Goal: Transaction & Acquisition: Purchase product/service

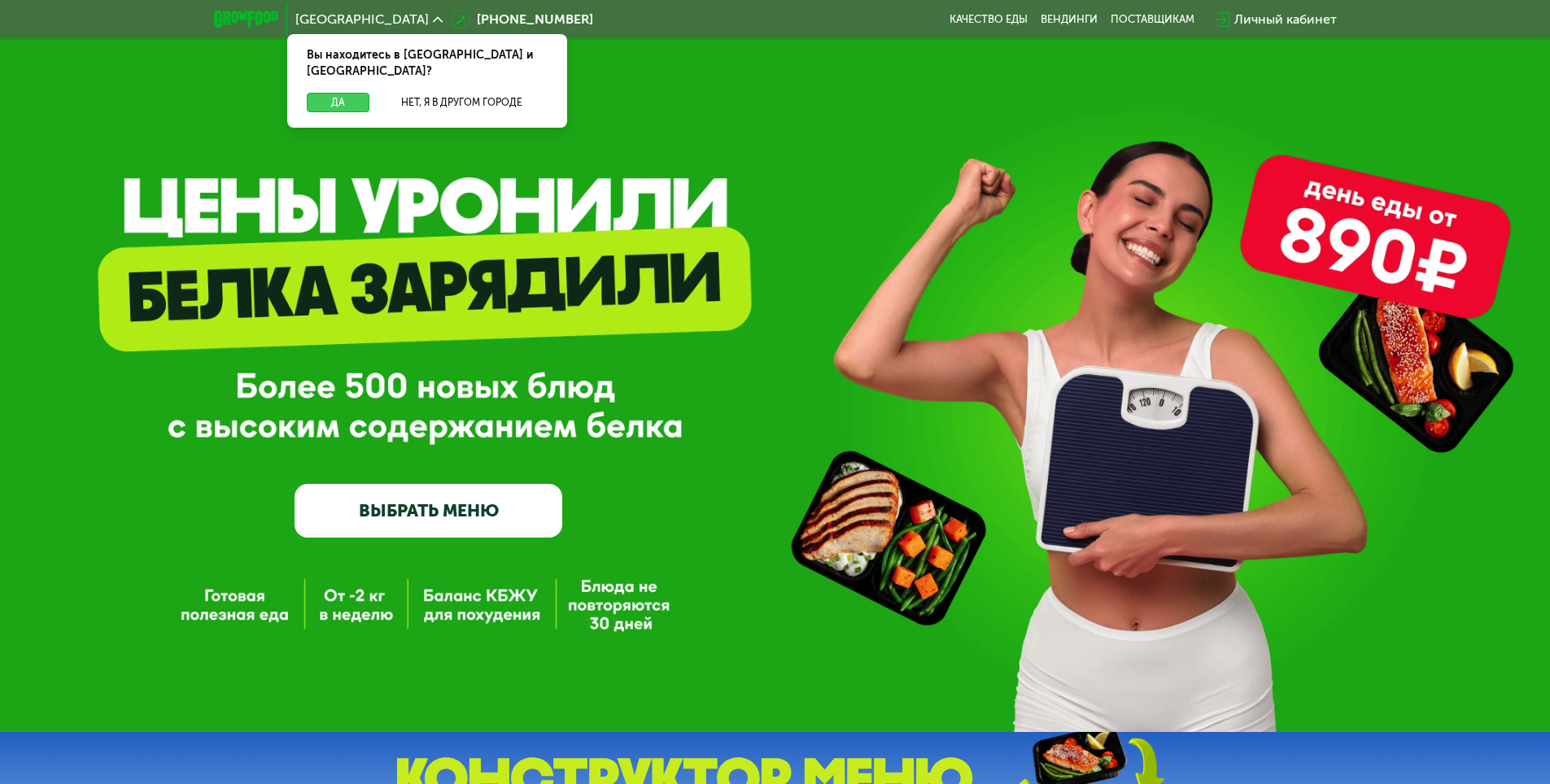
click at [347, 92] on button "Да" at bounding box center [338, 102] width 62 height 20
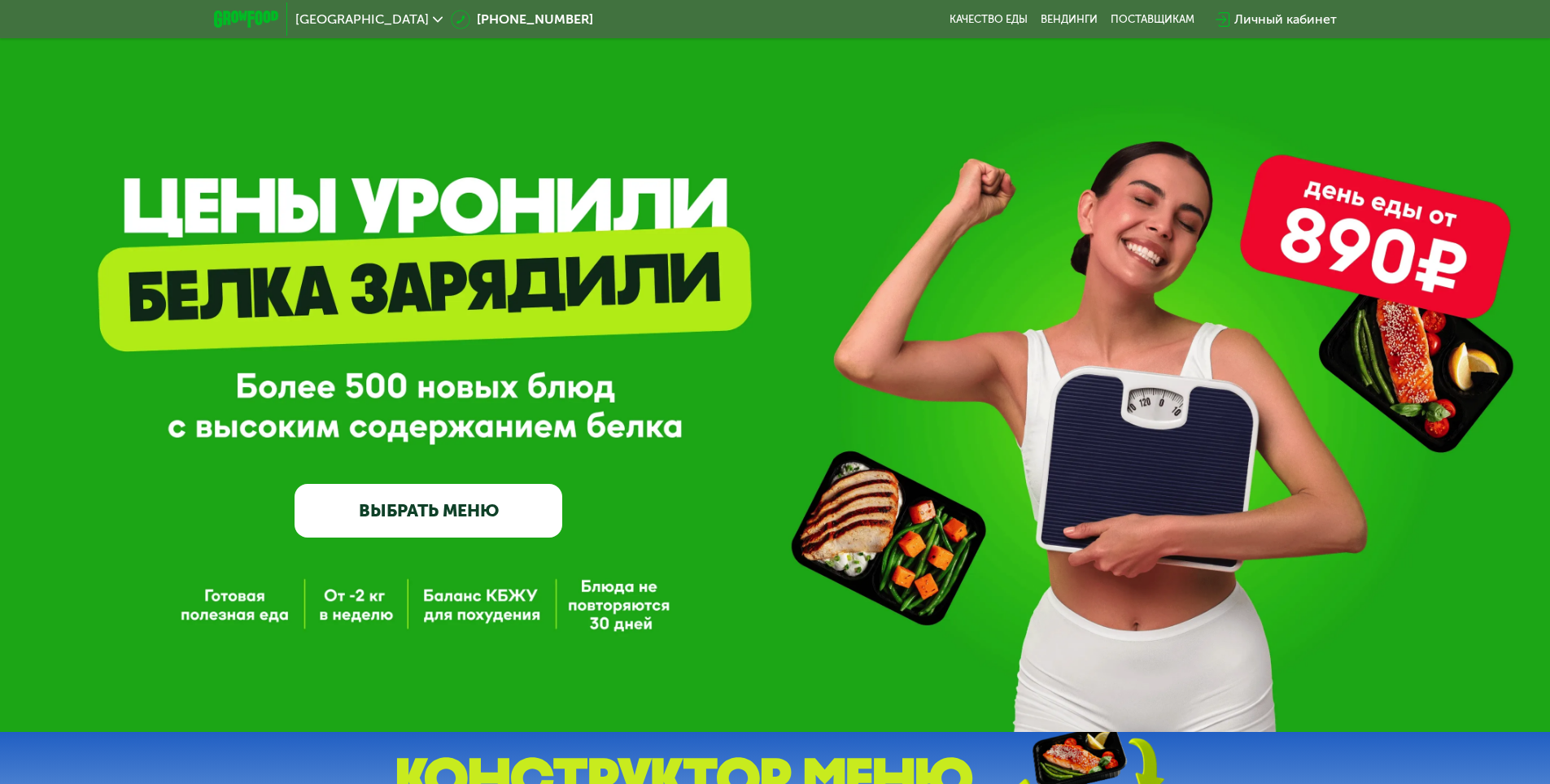
click at [478, 529] on link "ВЫБРАТЬ МЕНЮ" at bounding box center [428, 510] width 268 height 54
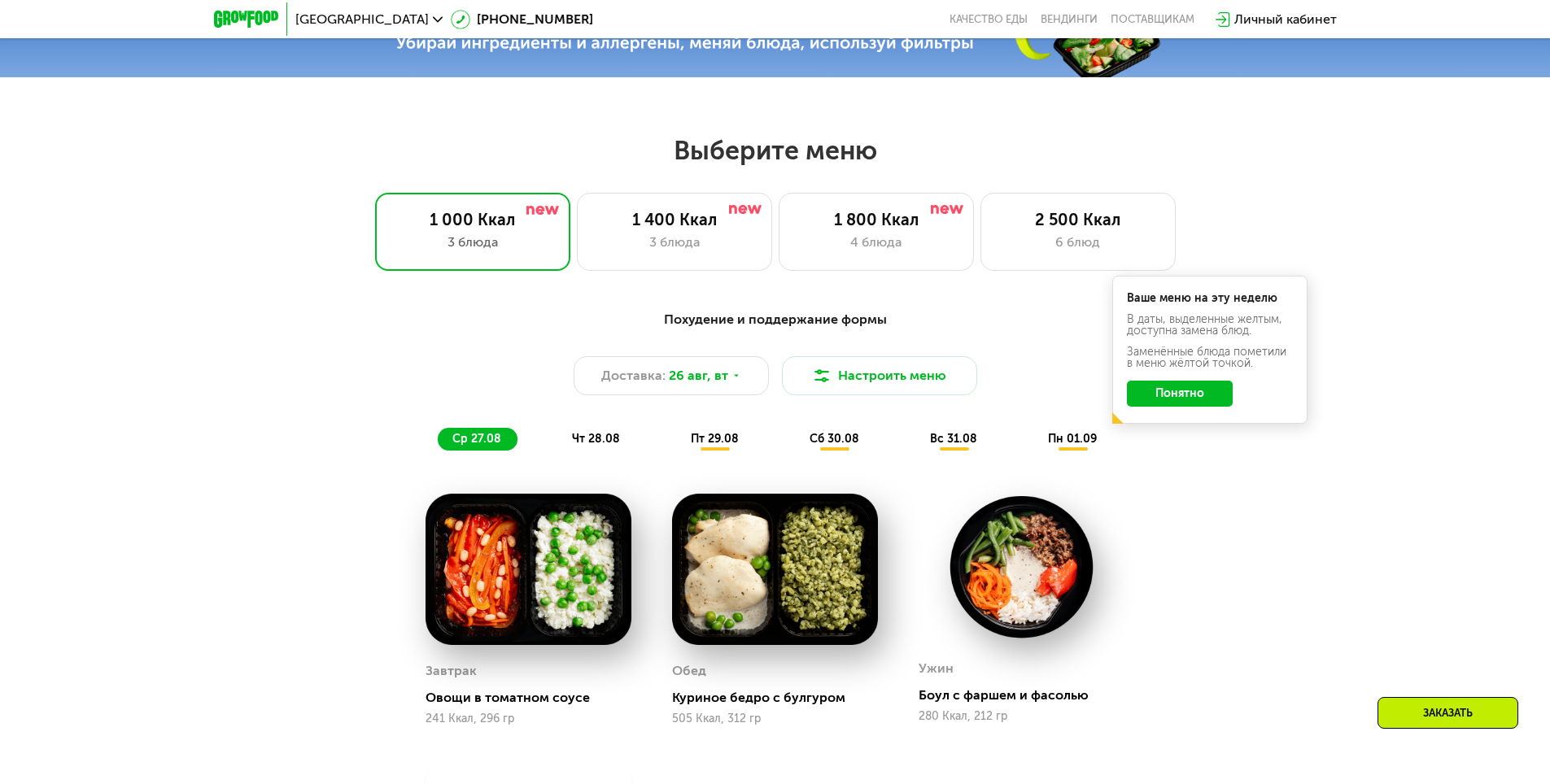
scroll to position [878, 0]
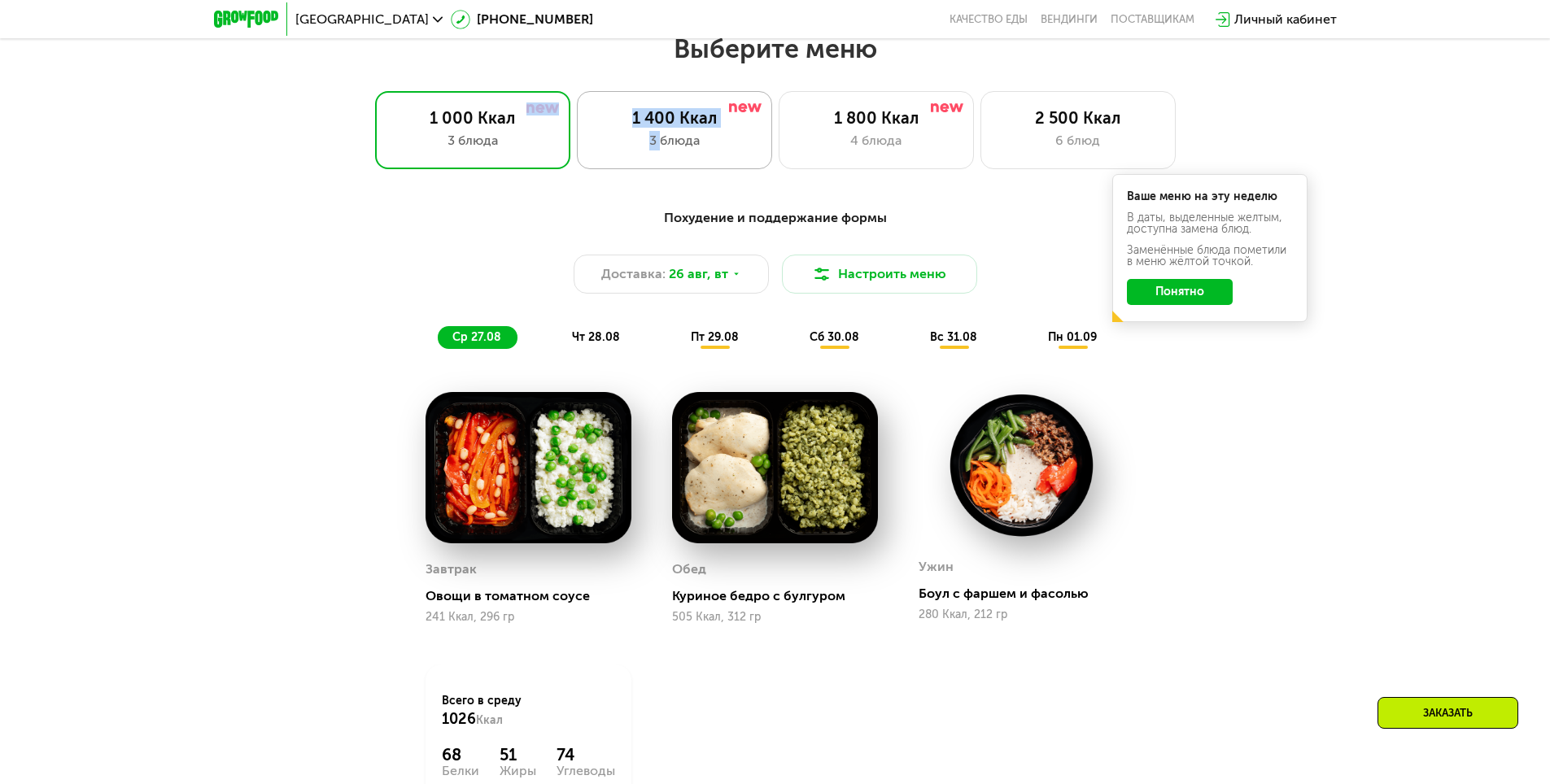
drag, startPoint x: 507, startPoint y: 143, endPoint x: 663, endPoint y: 143, distance: 156.0
click at [663, 143] on div "1 000 Ккал 3 блюда 1 400 Ккал 3 блюда 1 800 Ккал 4 блюда 2 500 Ккал 6 блюд" at bounding box center [774, 130] width 1445 height 78
click at [531, 143] on div "3 блюда" at bounding box center [472, 140] width 161 height 20
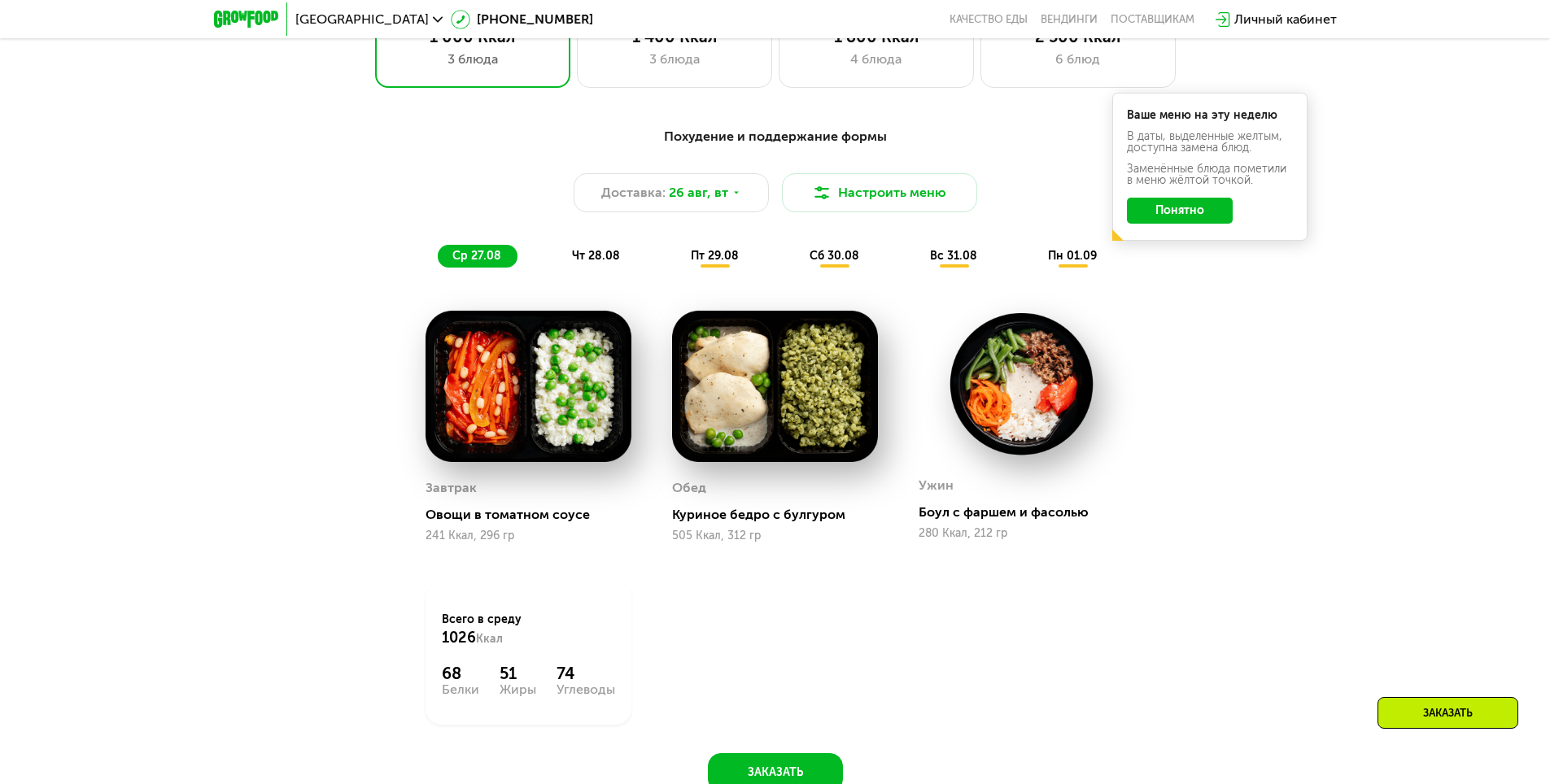
scroll to position [1040, 0]
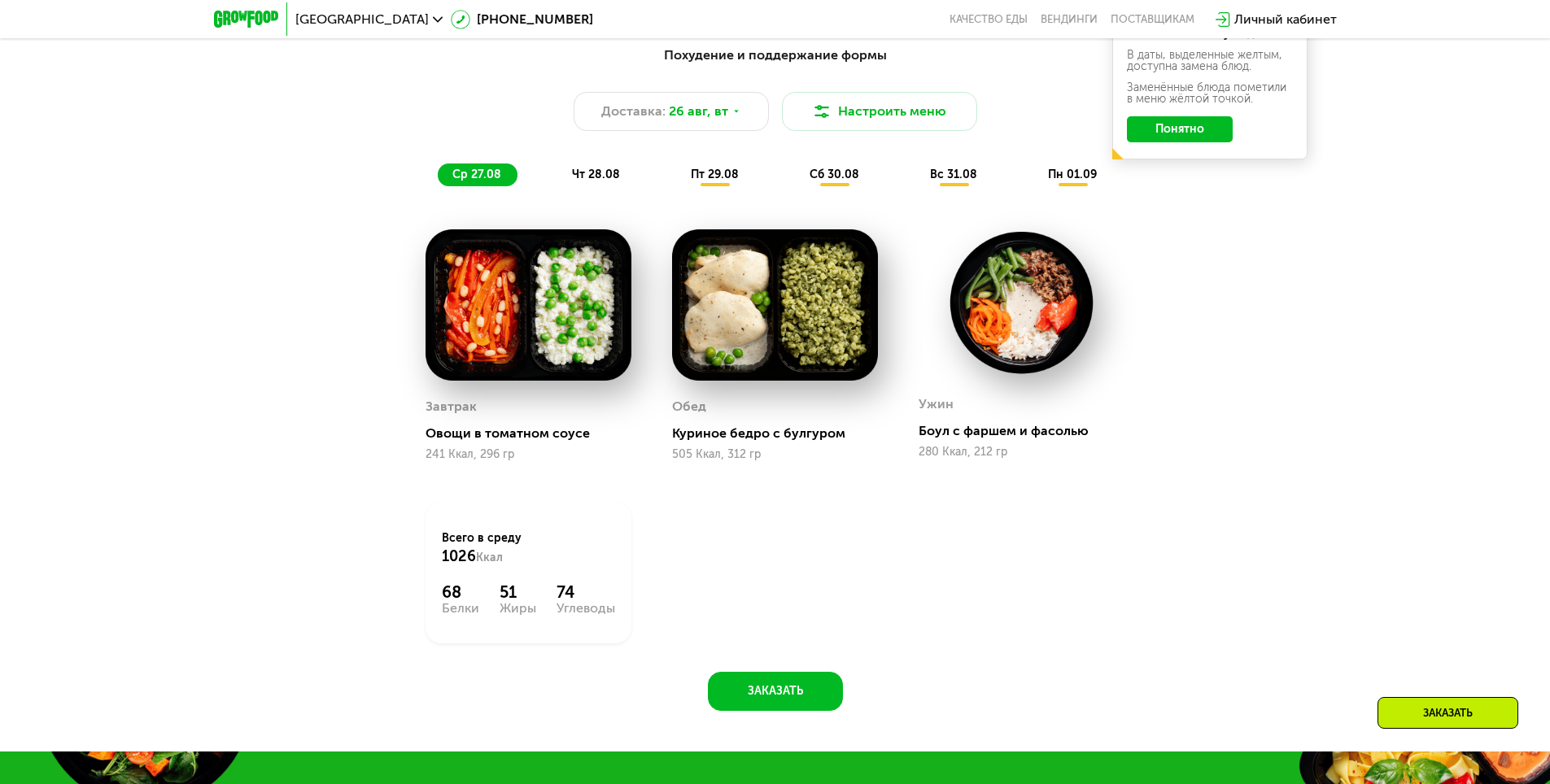
click at [611, 181] on span "чт 28.08" at bounding box center [596, 174] width 48 height 14
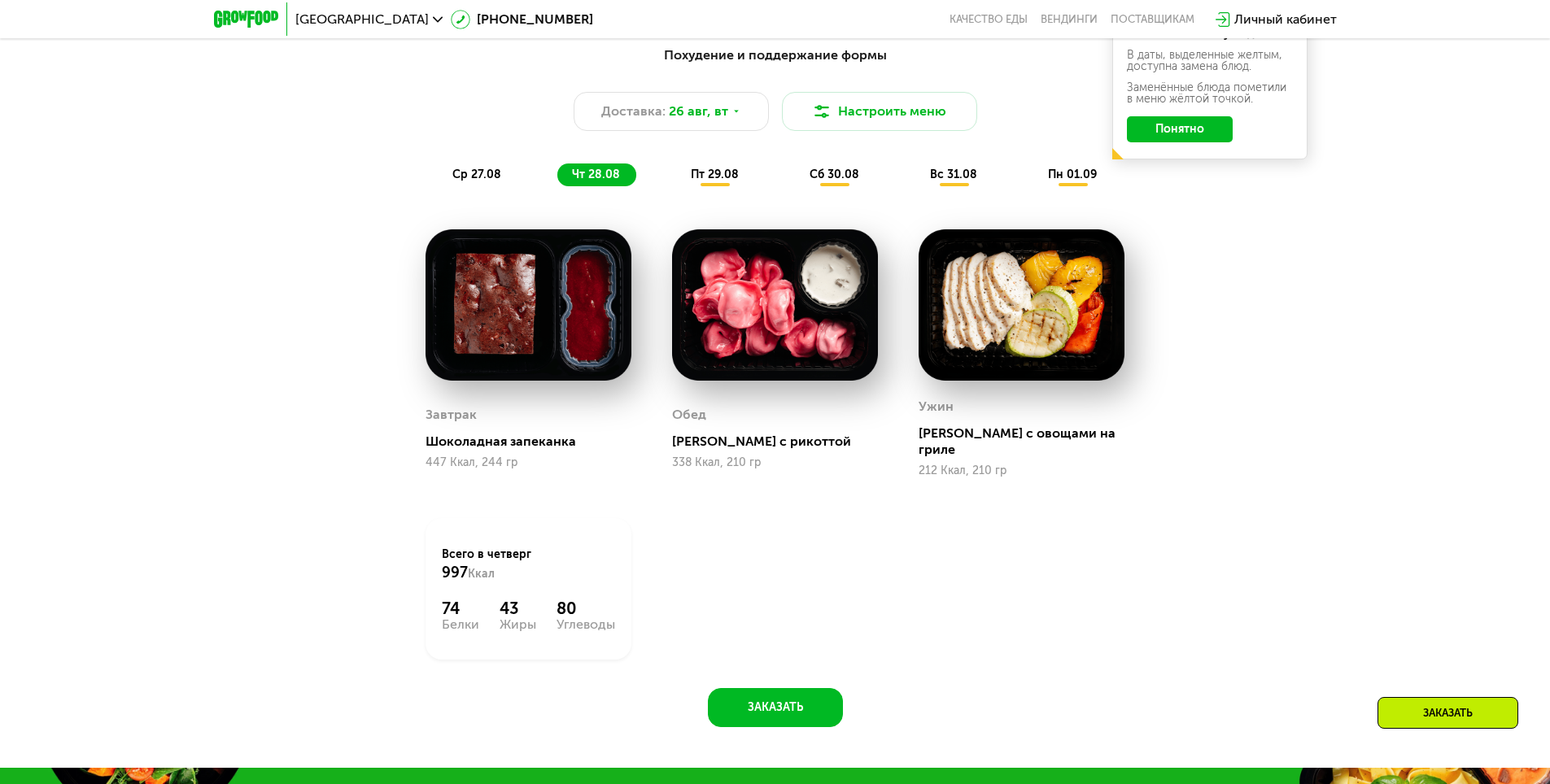
click at [702, 181] on span "пт 29.08" at bounding box center [714, 174] width 48 height 14
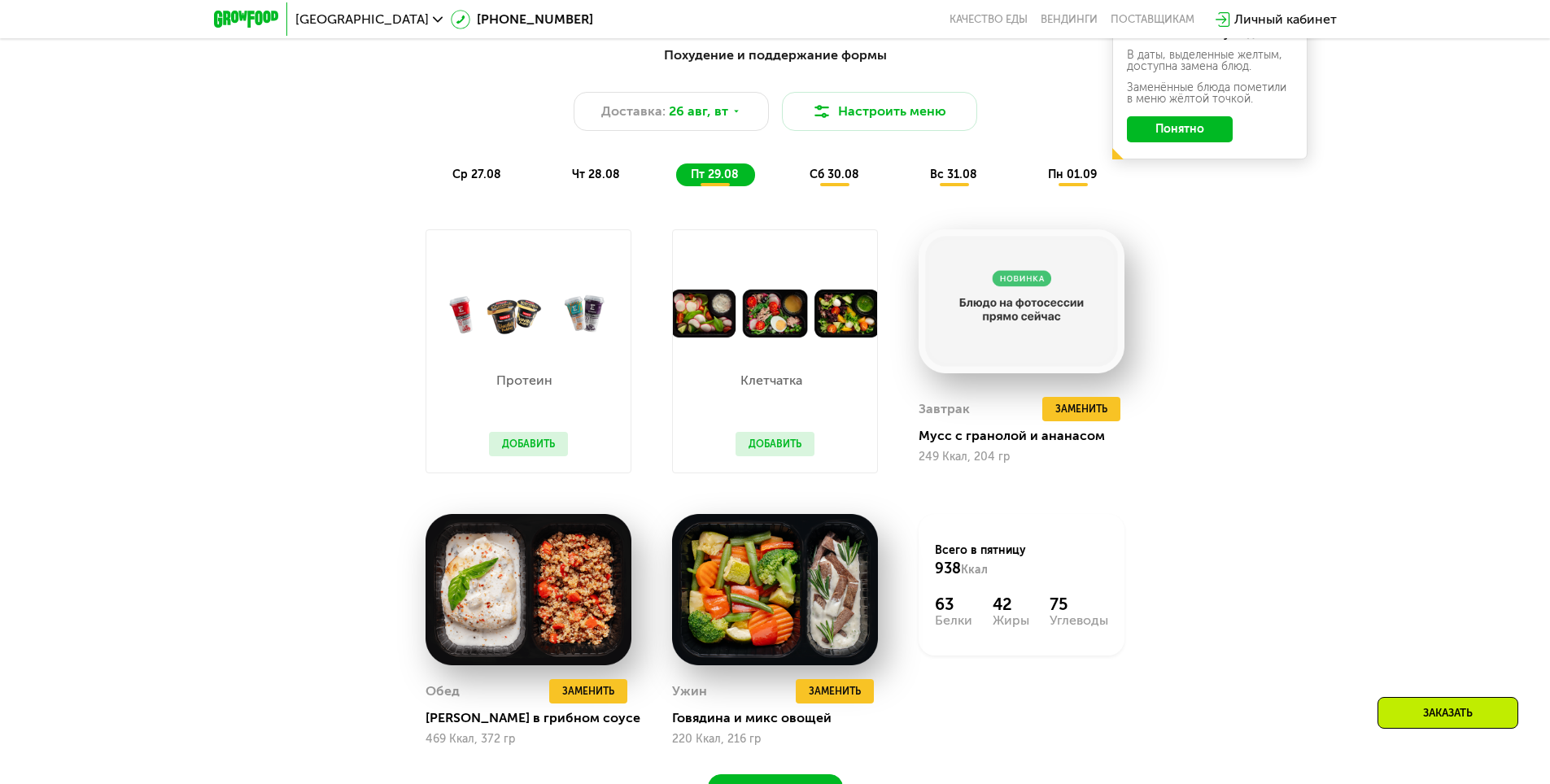
click at [825, 181] on span "сб 30.08" at bounding box center [833, 174] width 50 height 14
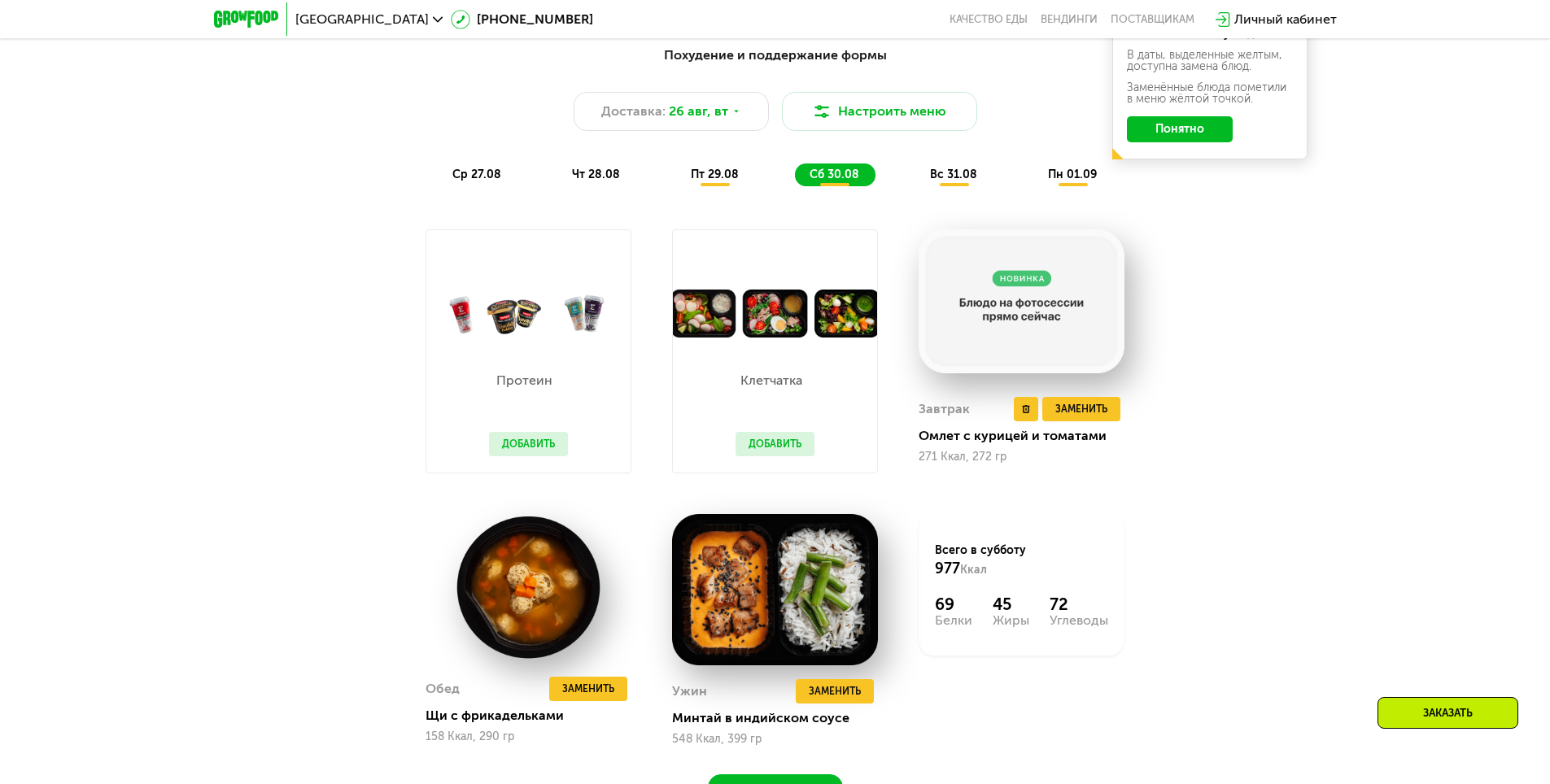
click at [1010, 287] on img at bounding box center [1021, 301] width 206 height 144
click at [1008, 318] on img at bounding box center [1021, 301] width 206 height 144
click at [767, 329] on img at bounding box center [774, 313] width 205 height 48
click at [530, 451] on button "Добавить" at bounding box center [529, 444] width 79 height 24
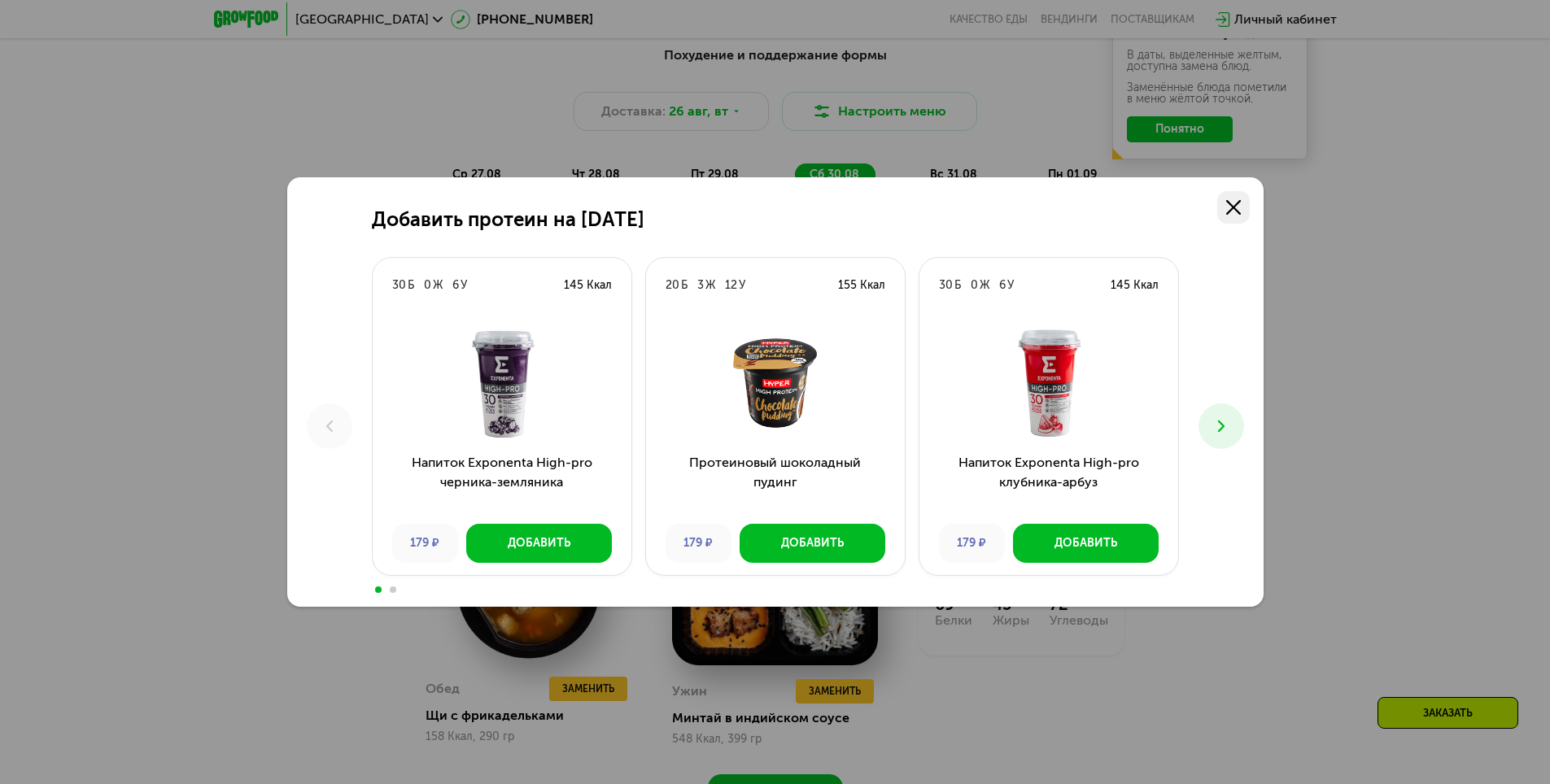
click at [1243, 203] on link at bounding box center [1233, 207] width 33 height 33
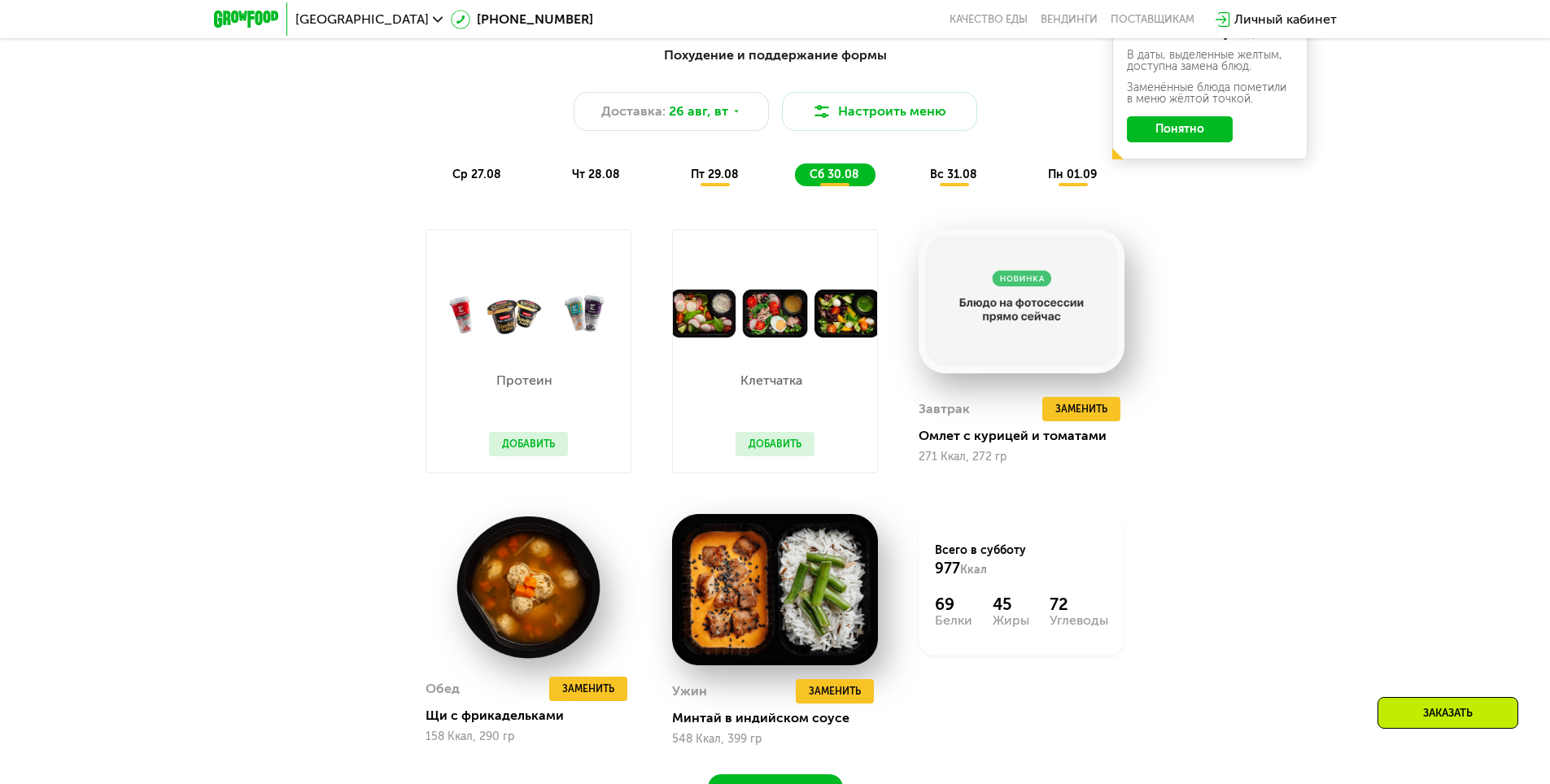
click at [753, 452] on button "Добавить" at bounding box center [775, 444] width 79 height 24
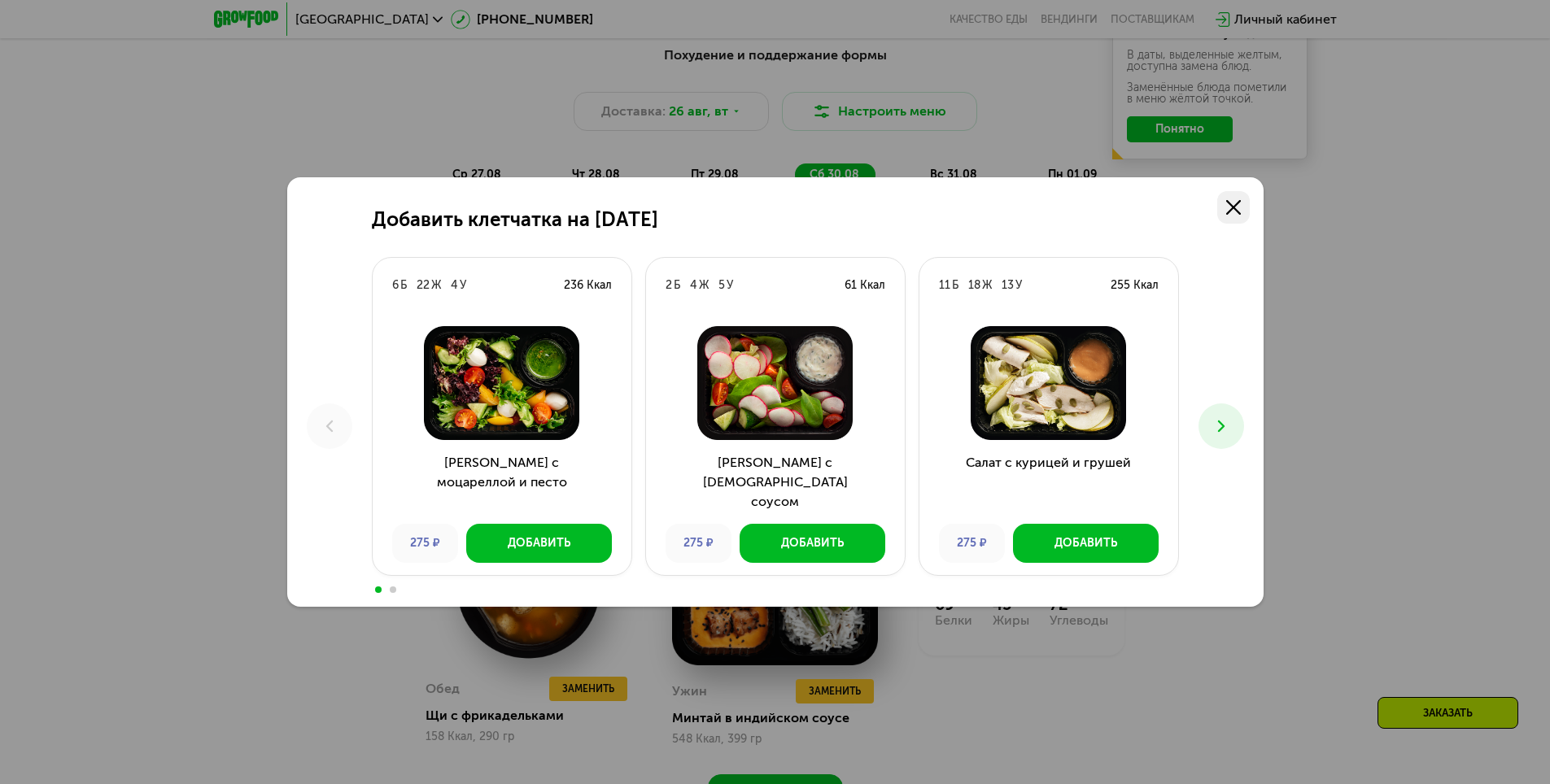
click at [1237, 213] on use at bounding box center [1233, 207] width 15 height 15
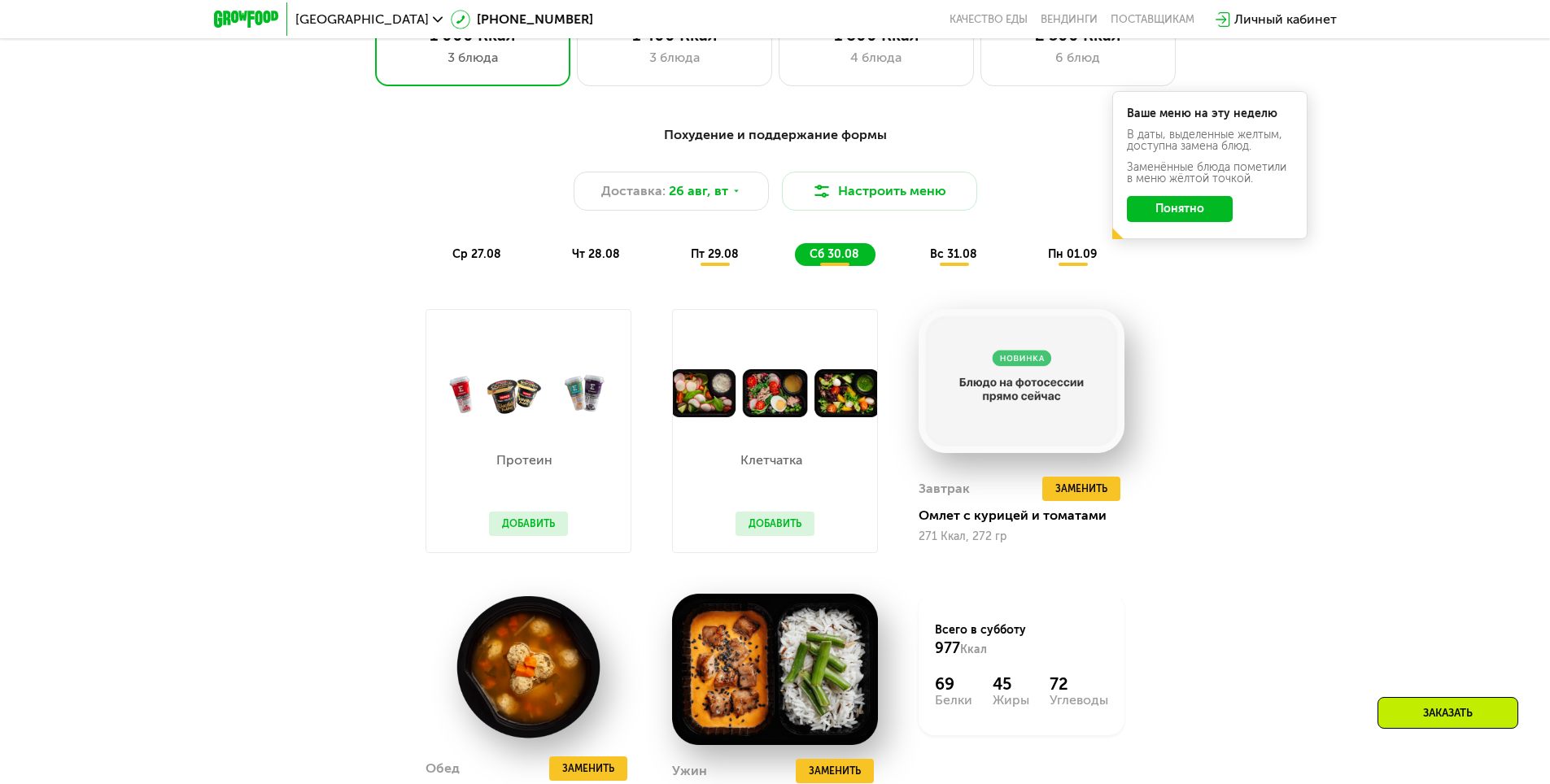
scroll to position [959, 0]
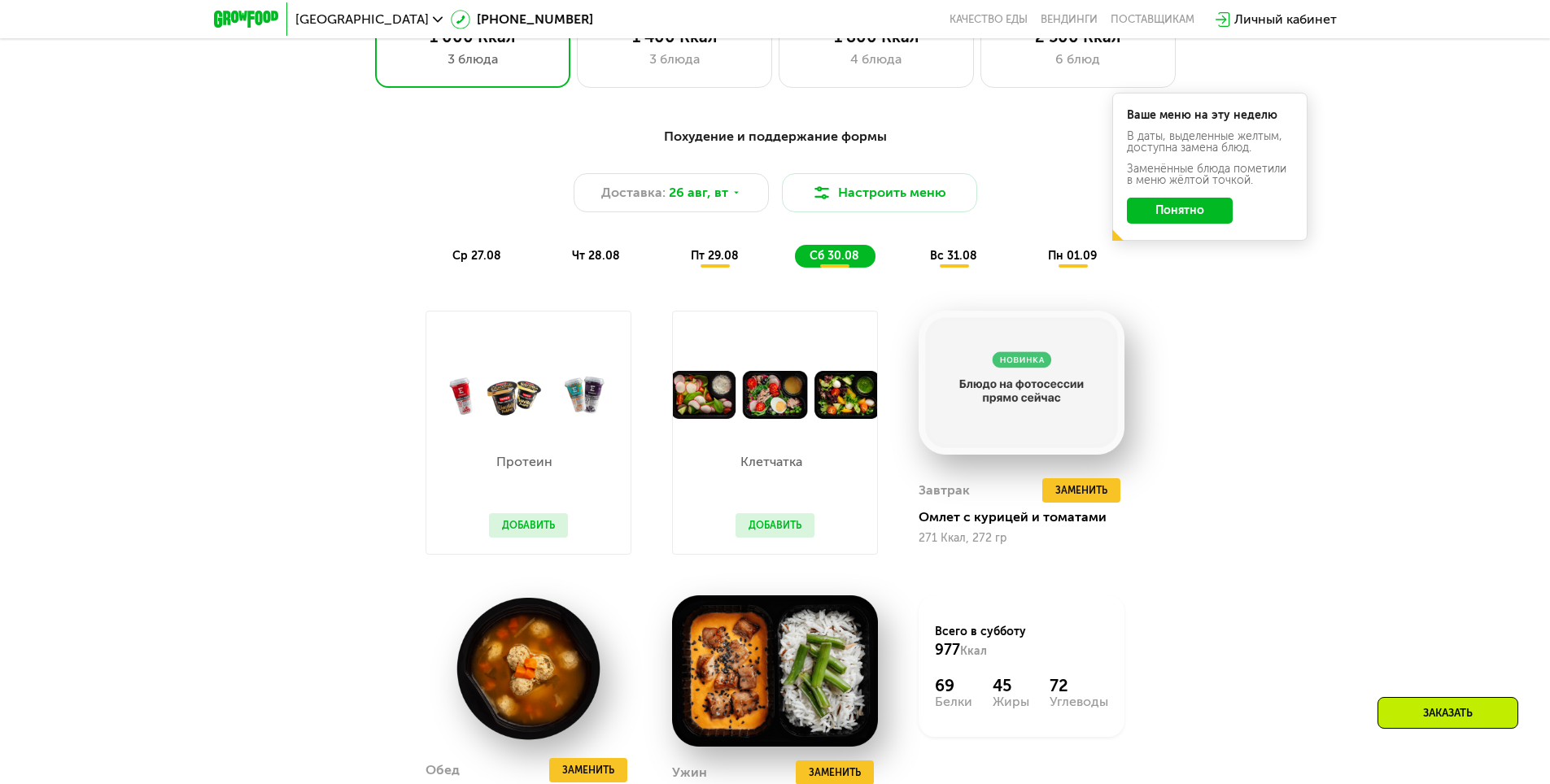
click at [959, 260] on span "вс 31.08" at bounding box center [953, 255] width 47 height 14
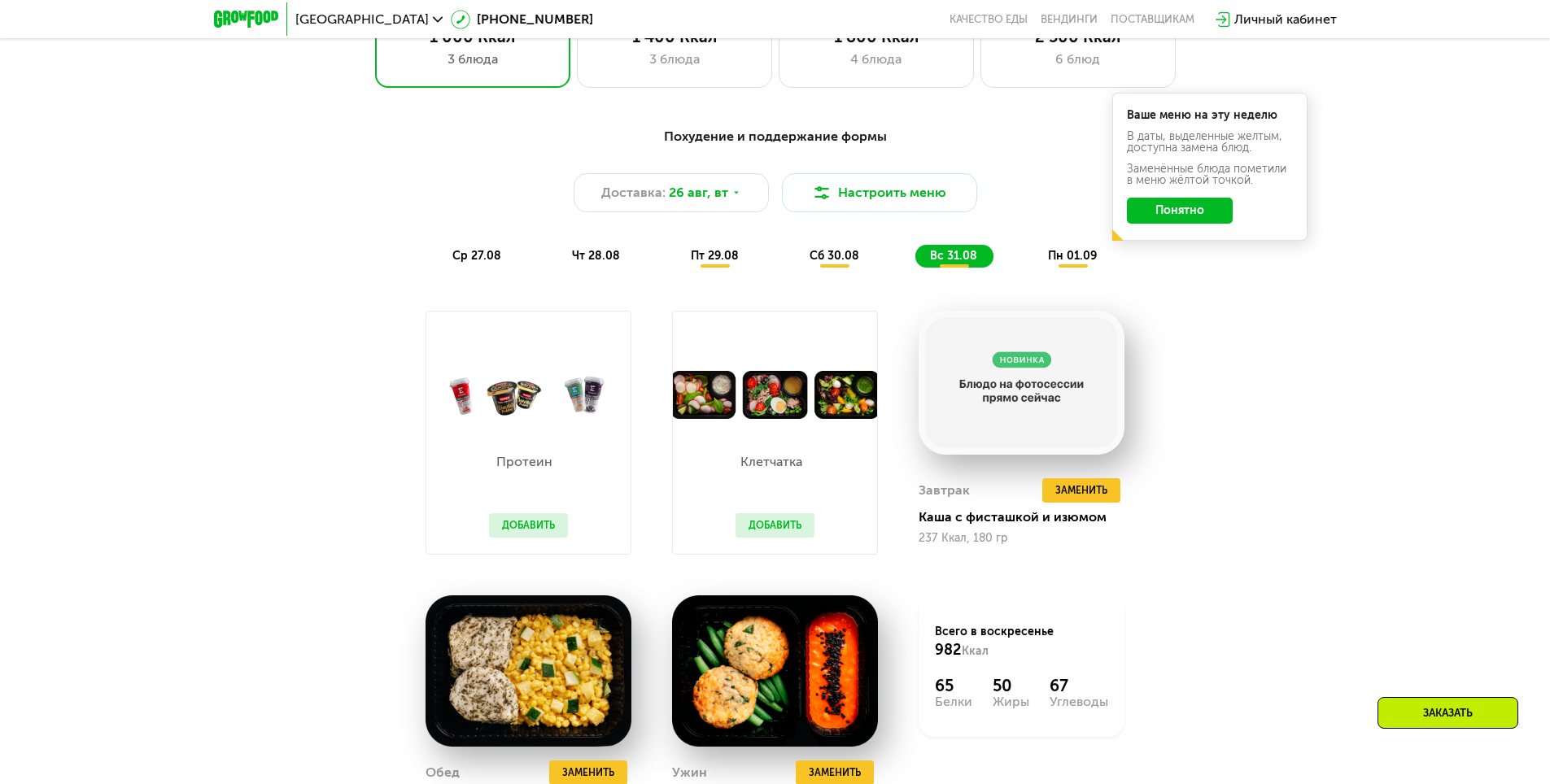
click at [1060, 256] on span "пн 01.09" at bounding box center [1072, 255] width 49 height 14
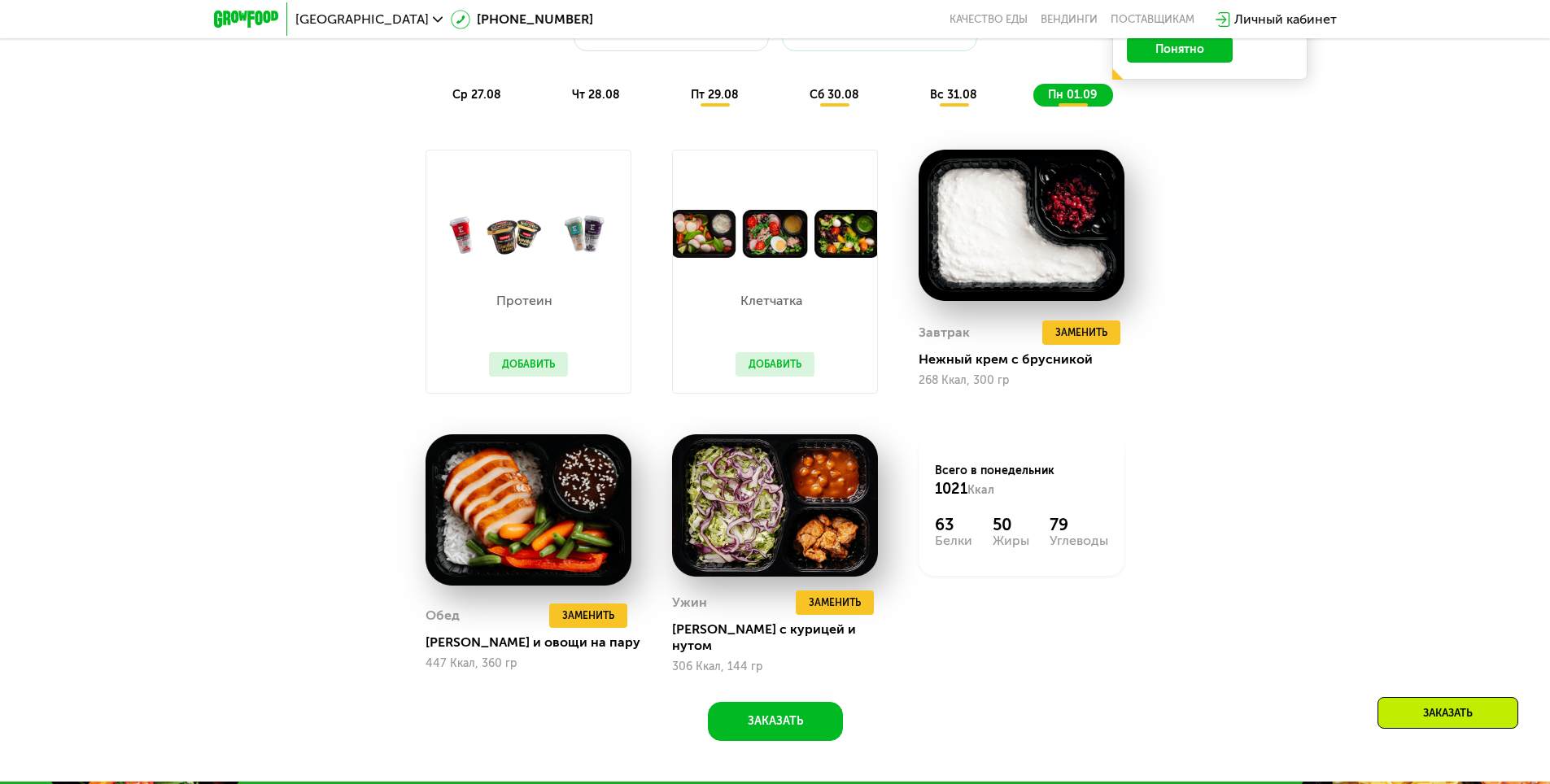
scroll to position [1122, 0]
